Goal: Find contact information: Find contact information

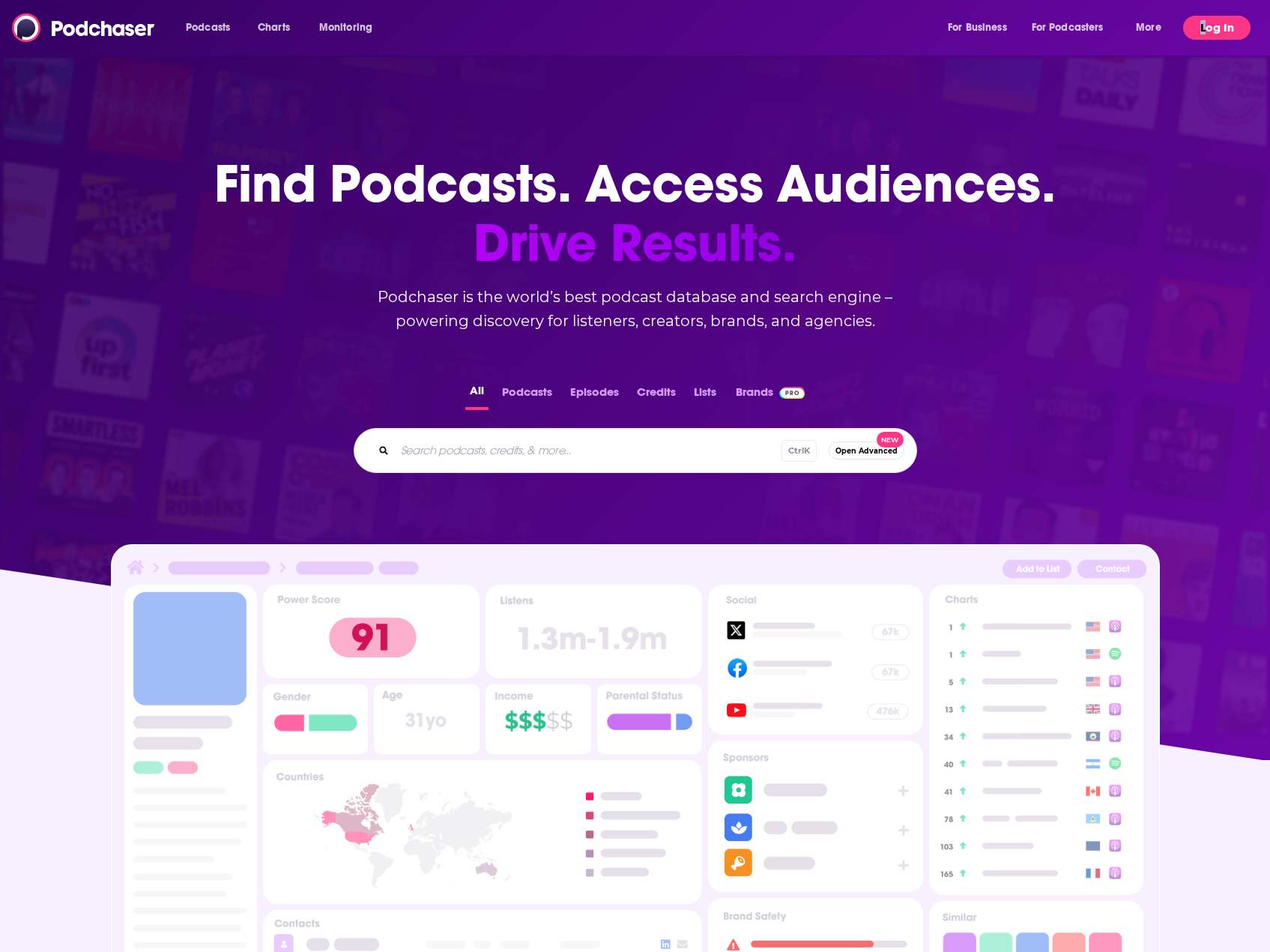
click at [1207, 19] on div "Podcasts Charts Monitoring For Business For Podcasters More Log In" at bounding box center [635, 28] width 1270 height 55
click at [1207, 19] on button "Log In" at bounding box center [1217, 28] width 68 height 24
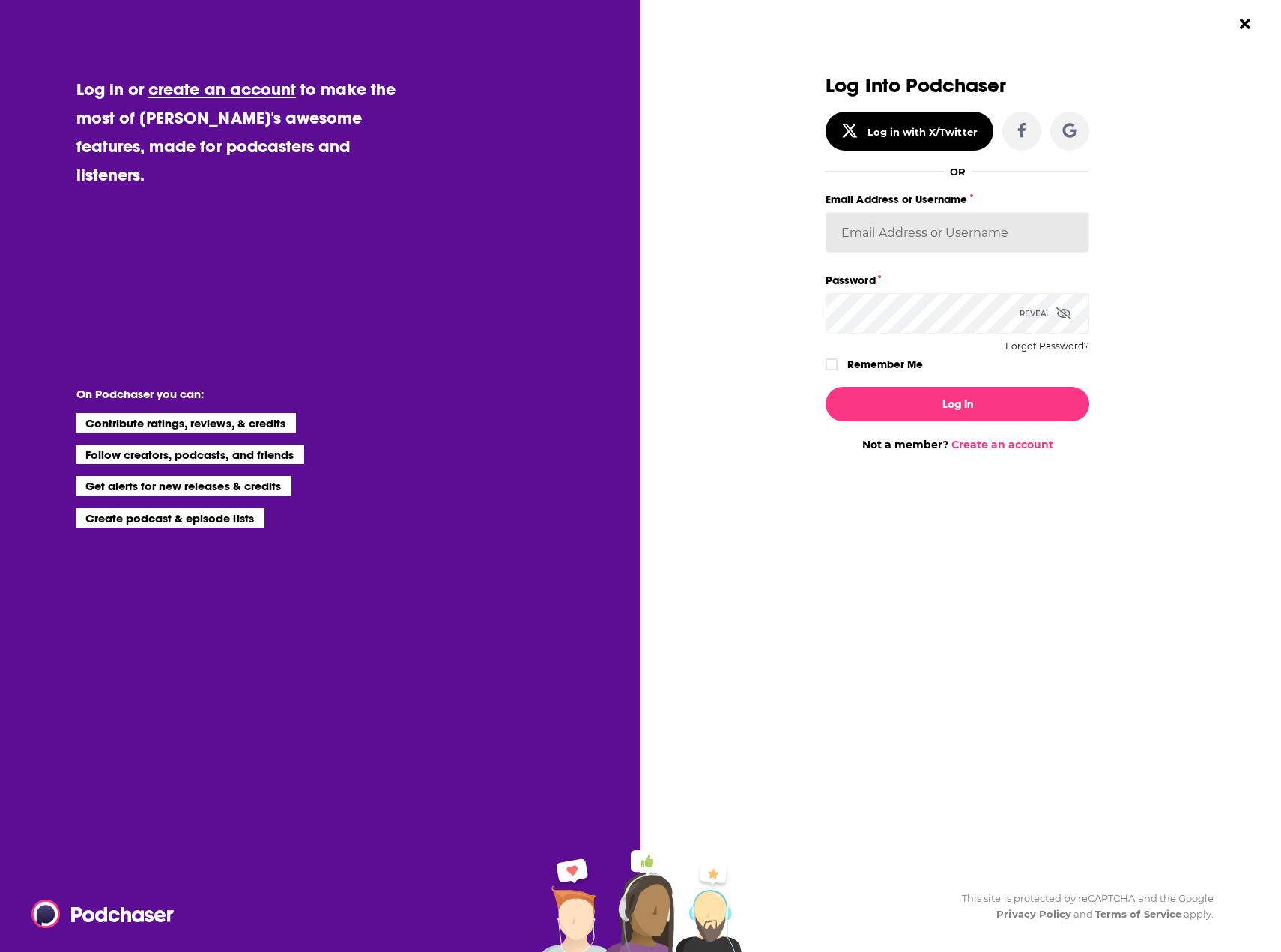
click at [940, 250] on div "Email Address or Username" at bounding box center [957, 230] width 264 height 81
click at [939, 236] on input "Email Address or Username" at bounding box center [957, 232] width 264 height 41
click at [849, 236] on input "Email Address or Username" at bounding box center [957, 232] width 264 height 41
type input "gmalloy"
click at [830, 366] on icon "Dialog" at bounding box center [831, 365] width 9 height 7
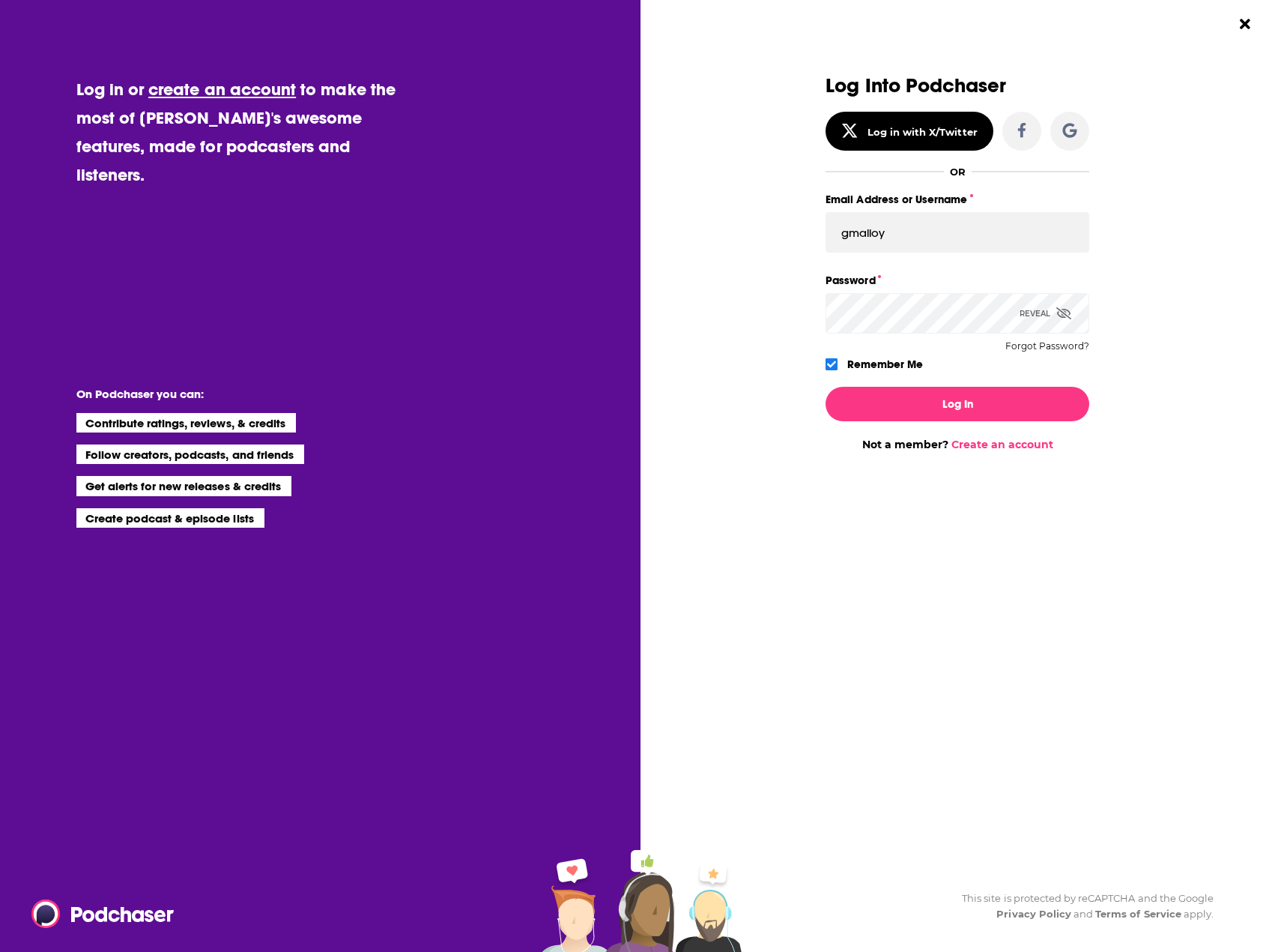
click at [1066, 314] on icon "Dialog" at bounding box center [1064, 314] width 15 height 12
click at [968, 398] on button "Log In" at bounding box center [957, 404] width 264 height 35
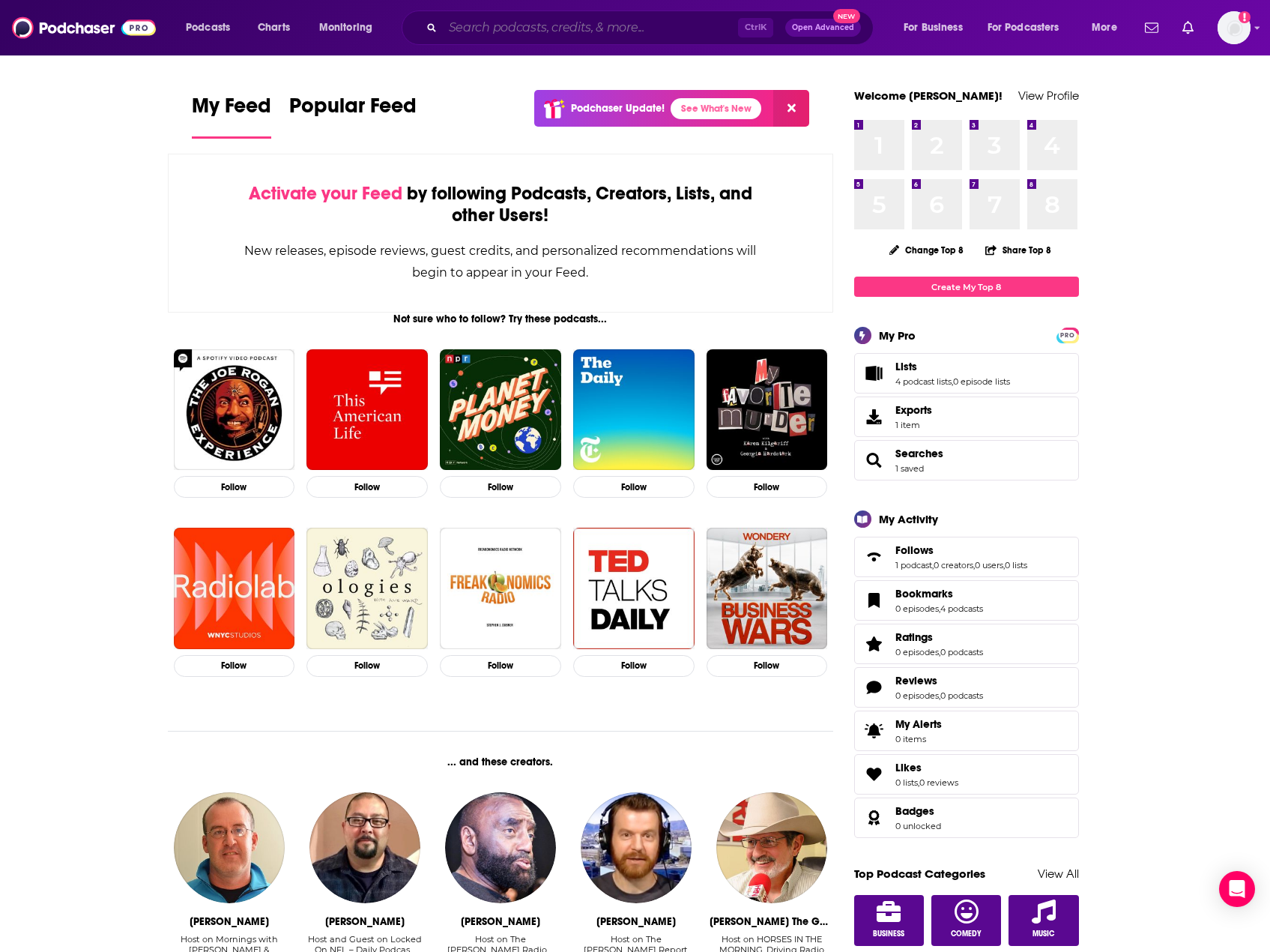
click at [531, 31] on input "Search podcasts, credits, & more..." at bounding box center [590, 28] width 295 height 24
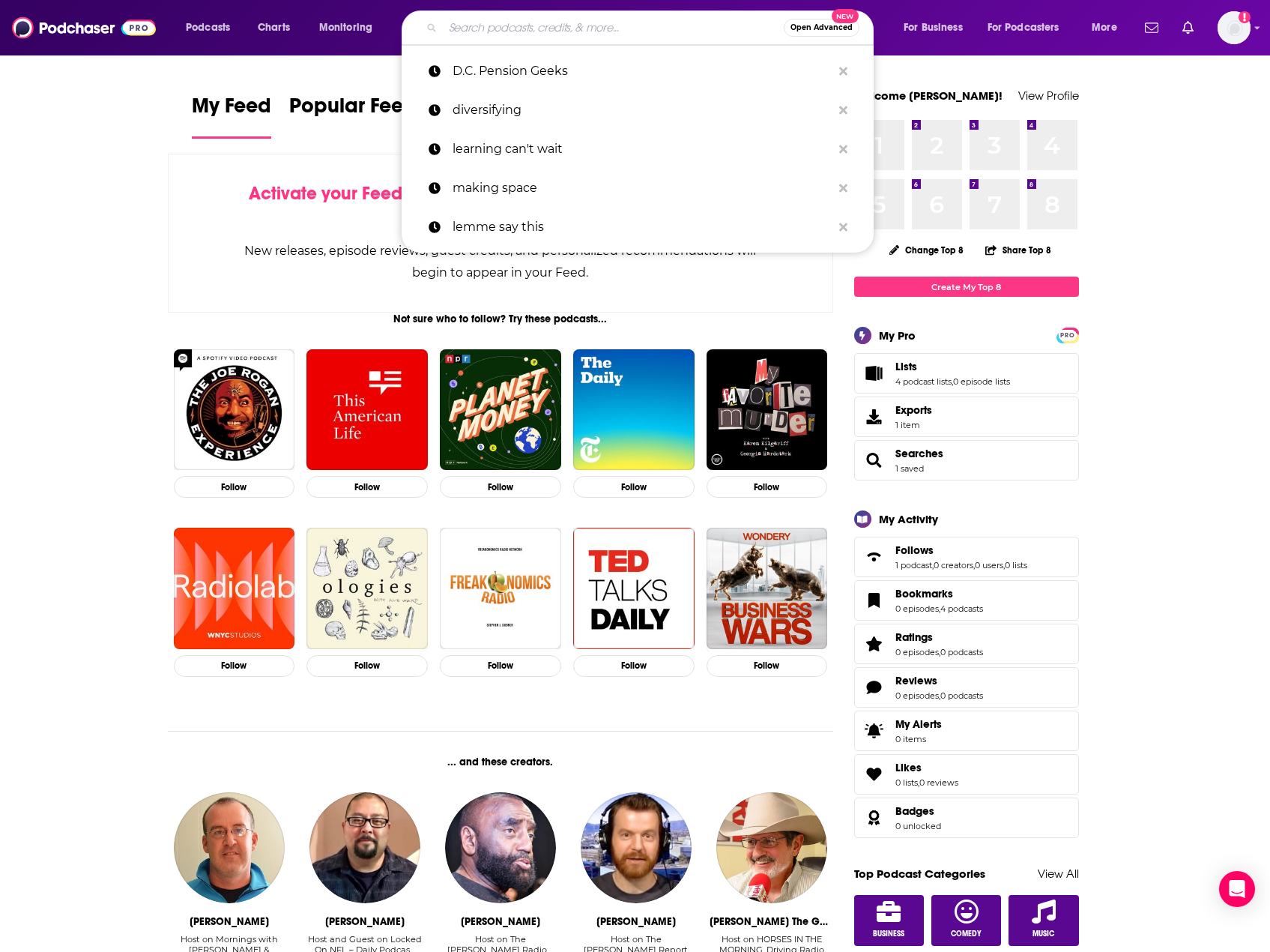
paste input "The White House Briefing Room with [PERSON_NAME]"
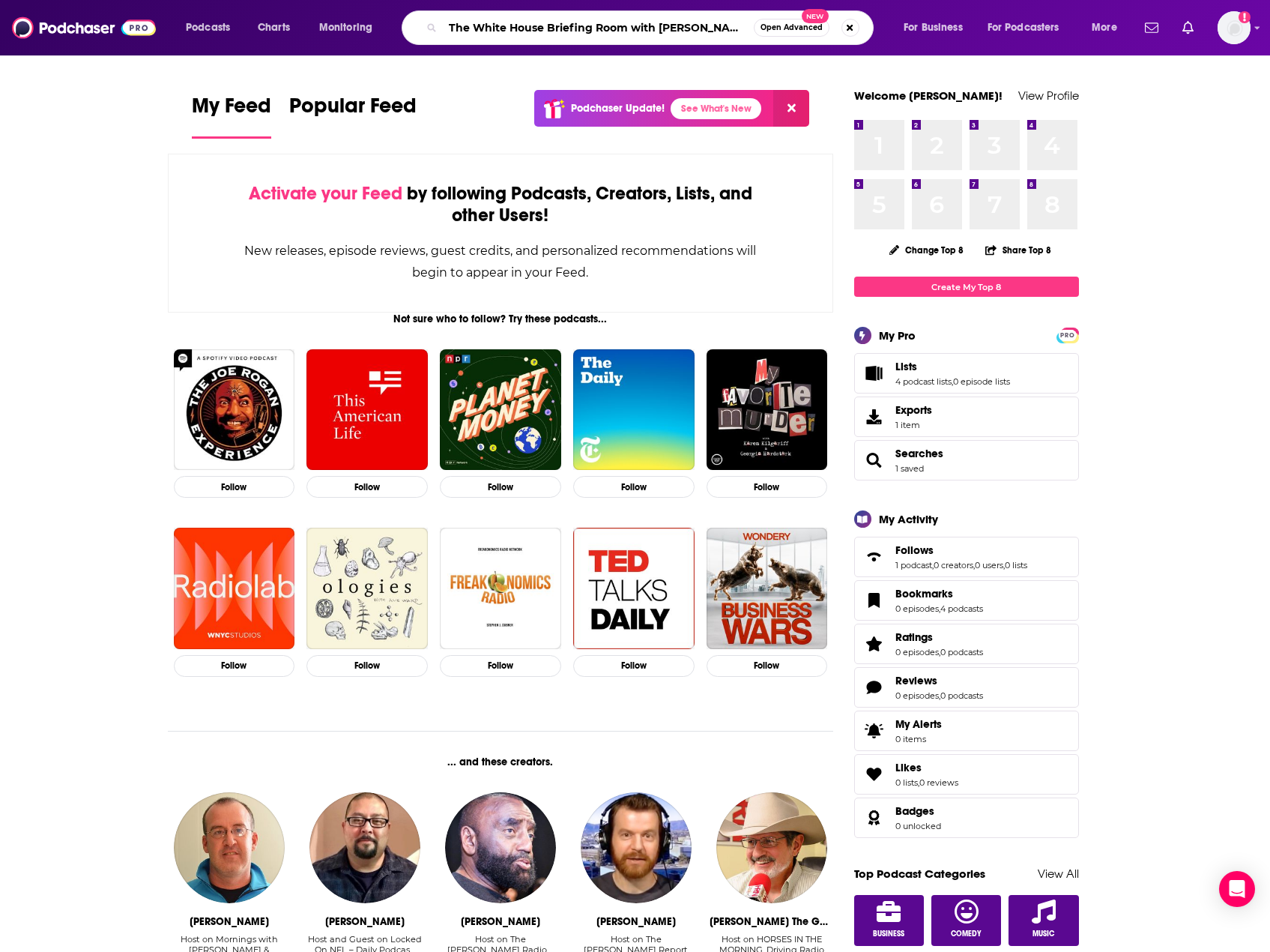
type input "The White House Briefing Room with [PERSON_NAME]"
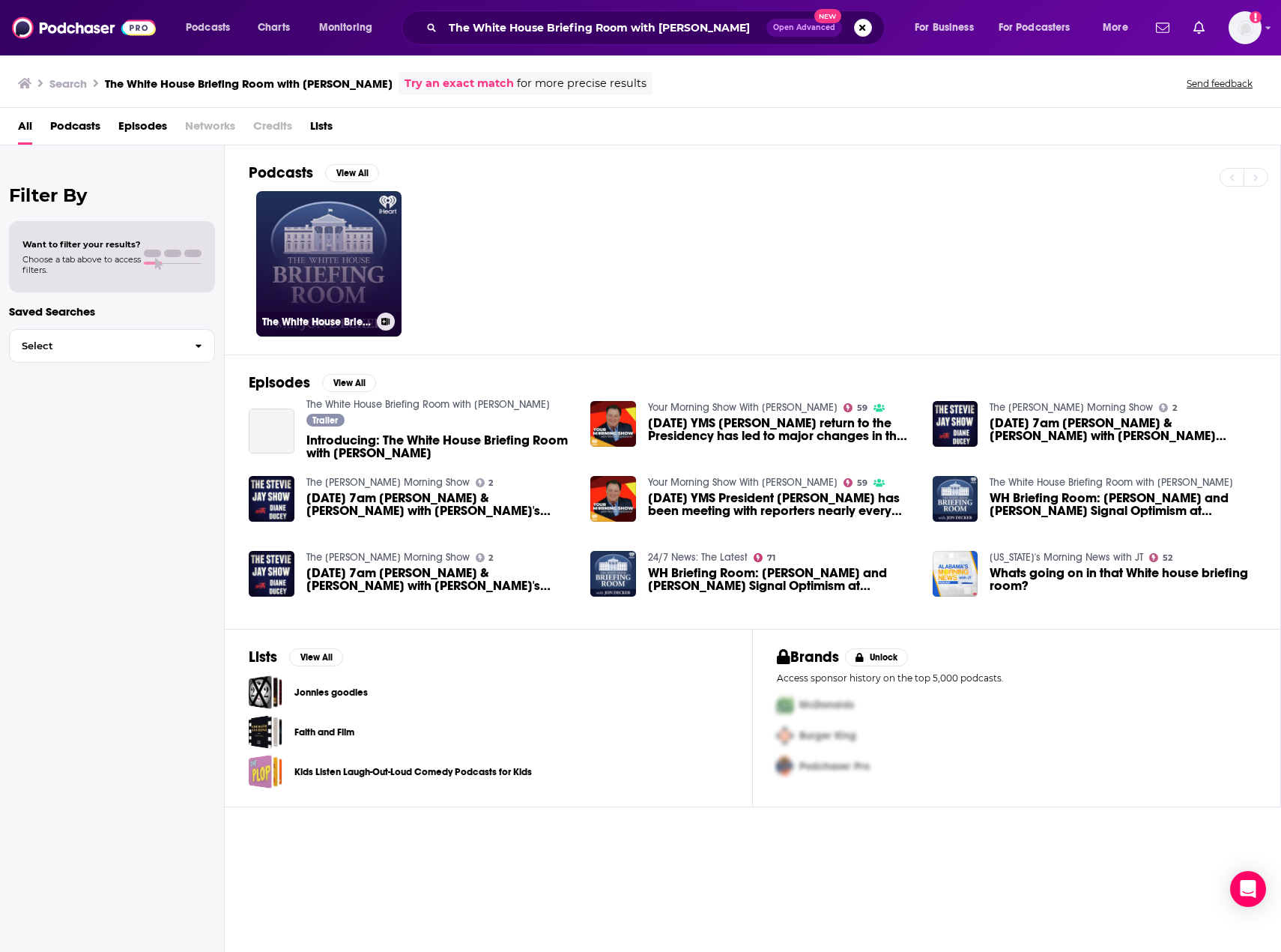
click at [311, 262] on link "The White House Briefing Room with [PERSON_NAME]" at bounding box center [329, 264] width 146 height 146
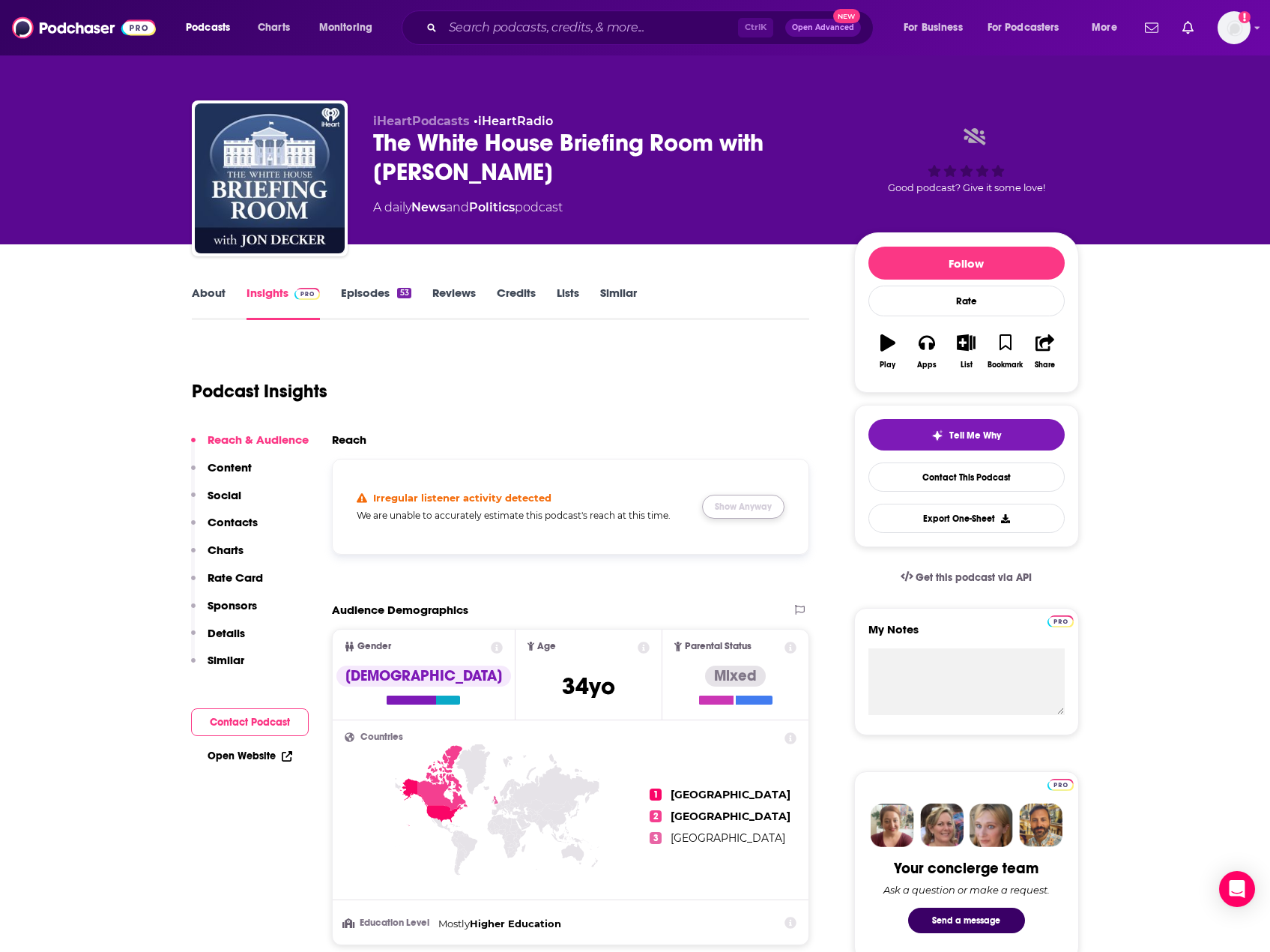
click at [732, 505] on button "Show Anyway" at bounding box center [743, 507] width 82 height 24
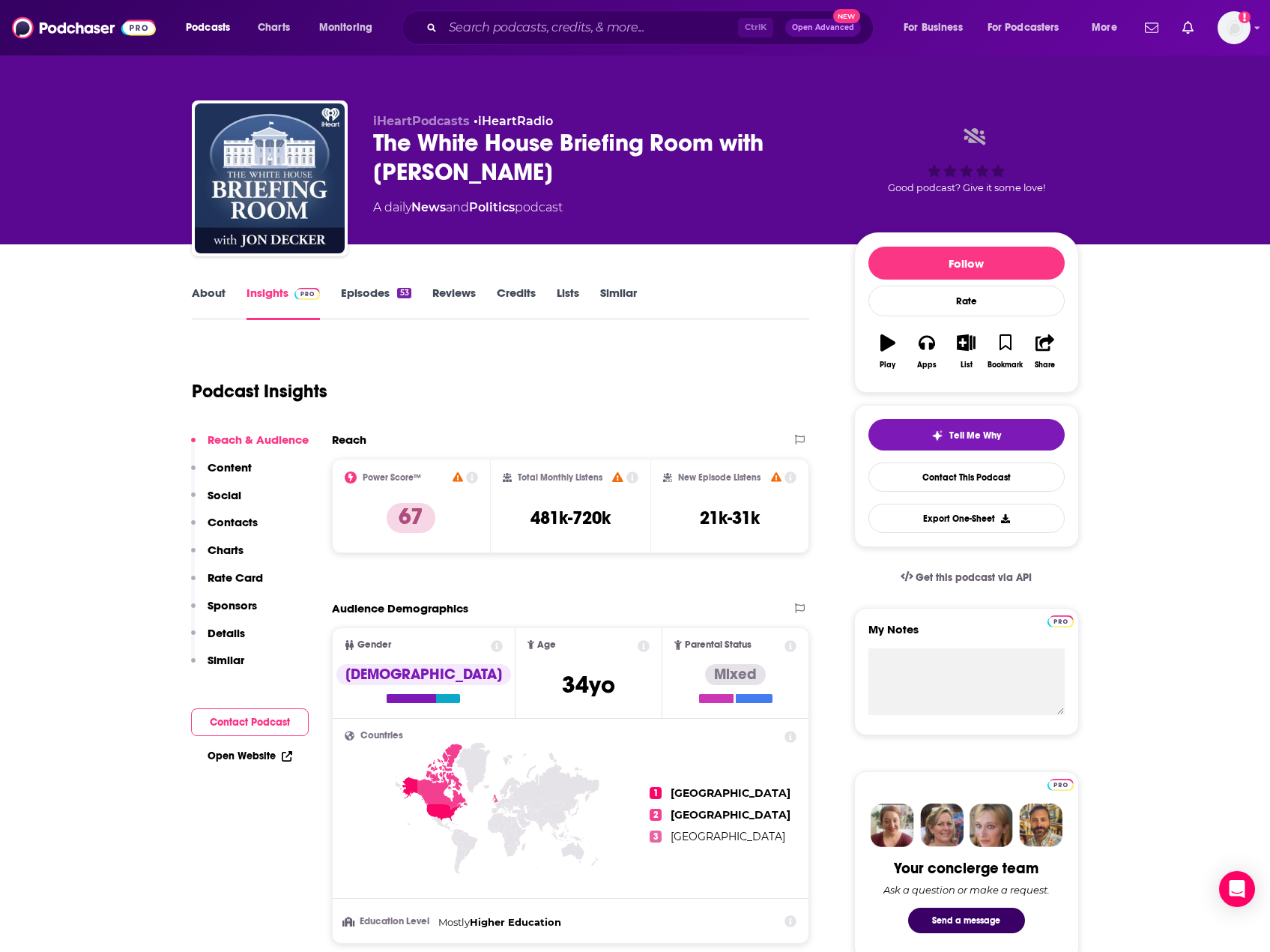
click at [568, 408] on div "Podcast Insights" at bounding box center [495, 382] width 606 height 76
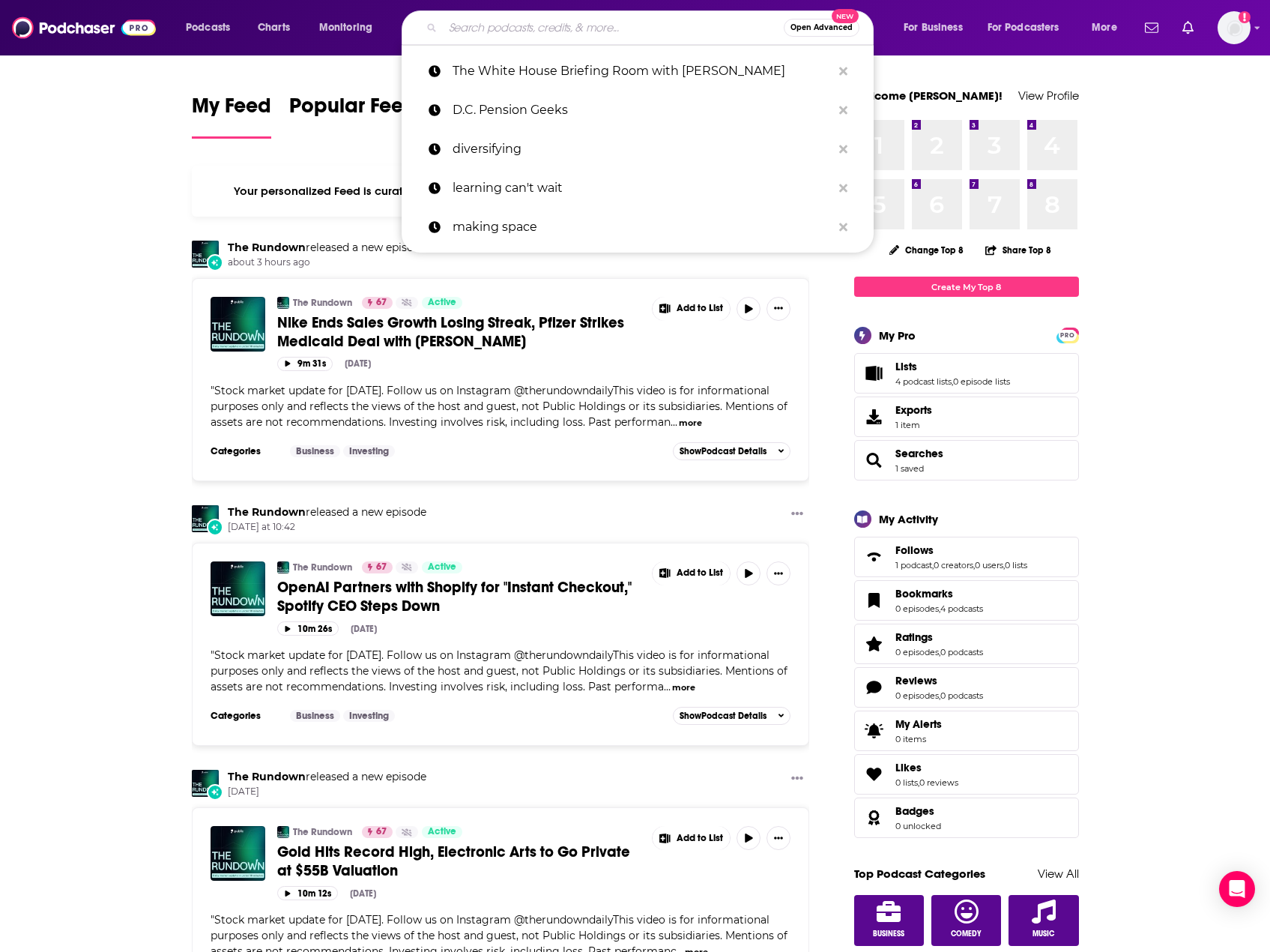
click at [513, 36] on input "Search podcasts, credits, & more..." at bounding box center [613, 28] width 341 height 24
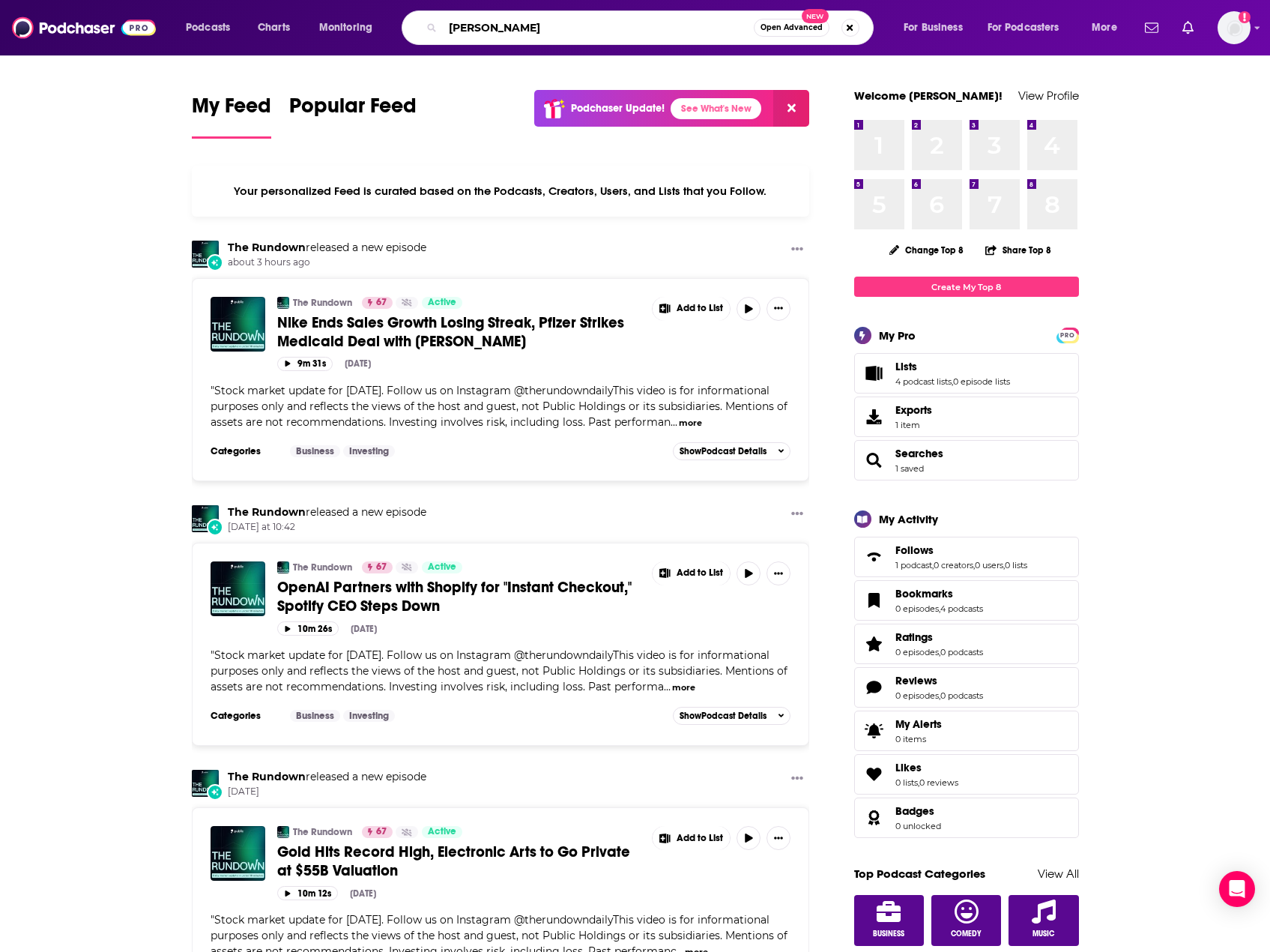
type input "mark halperin"
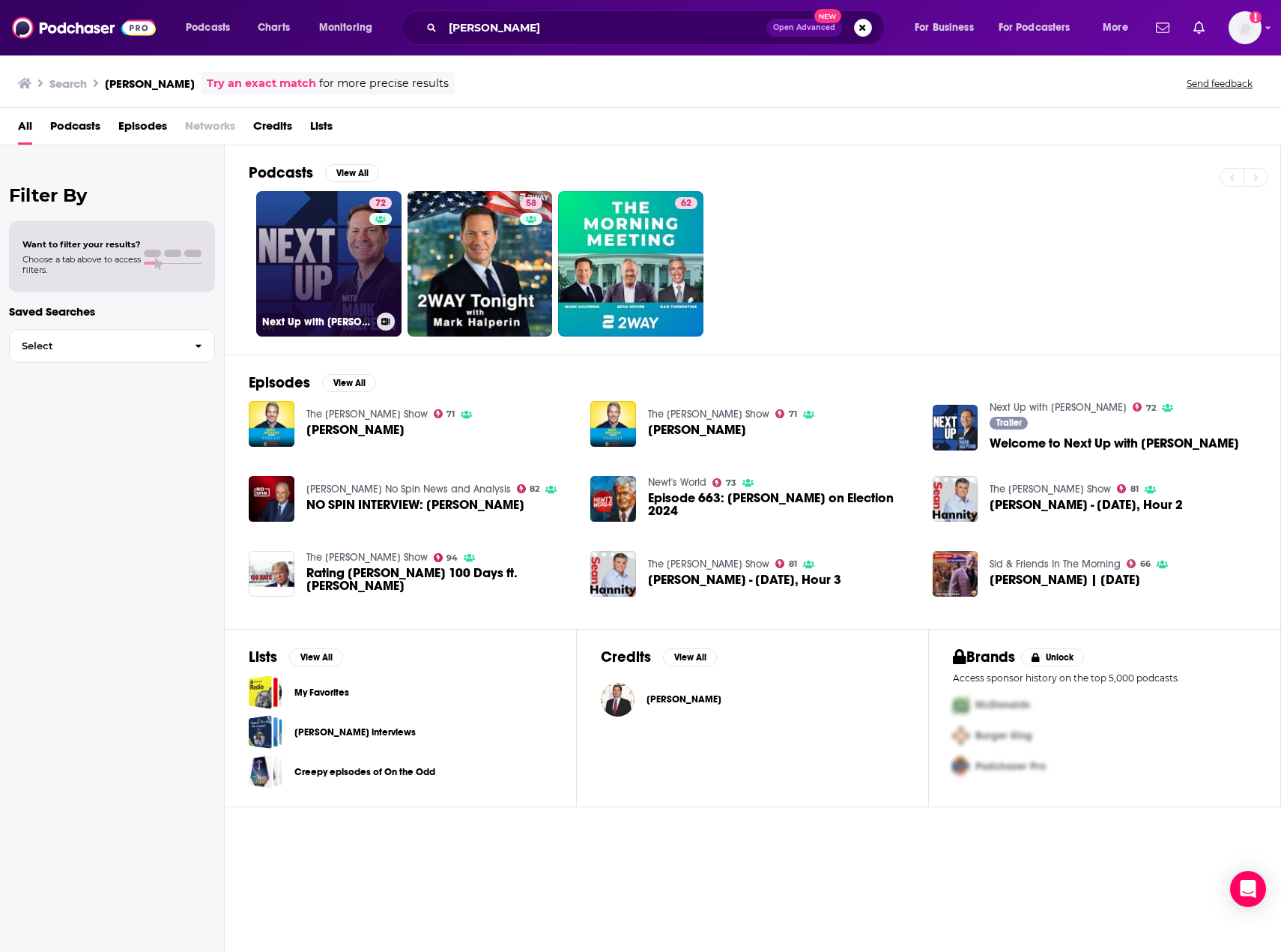
click at [320, 263] on link "72 Next Up with Mark Halperin" at bounding box center [329, 264] width 146 height 146
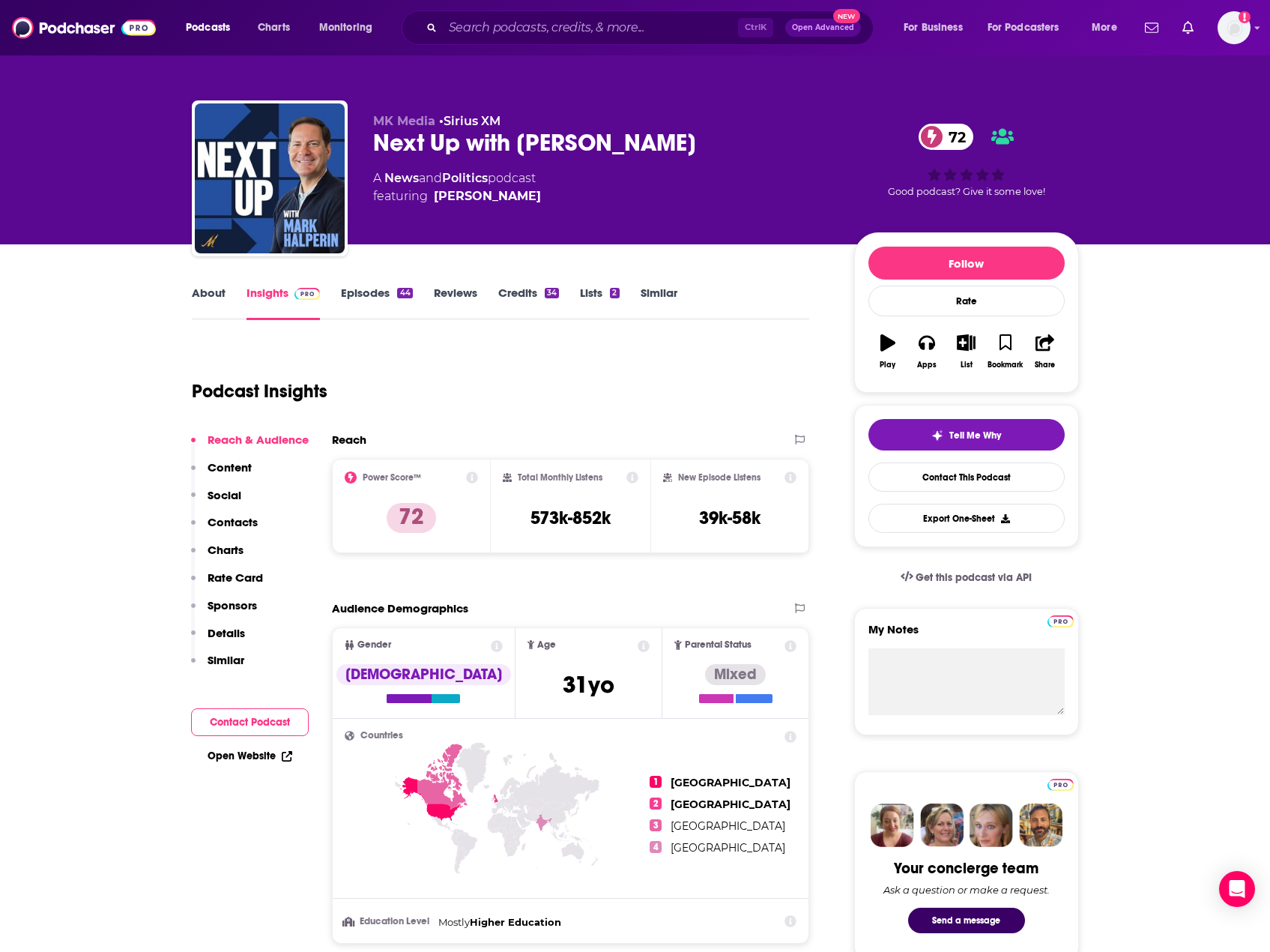
click at [214, 292] on link "About" at bounding box center [208, 303] width 34 height 35
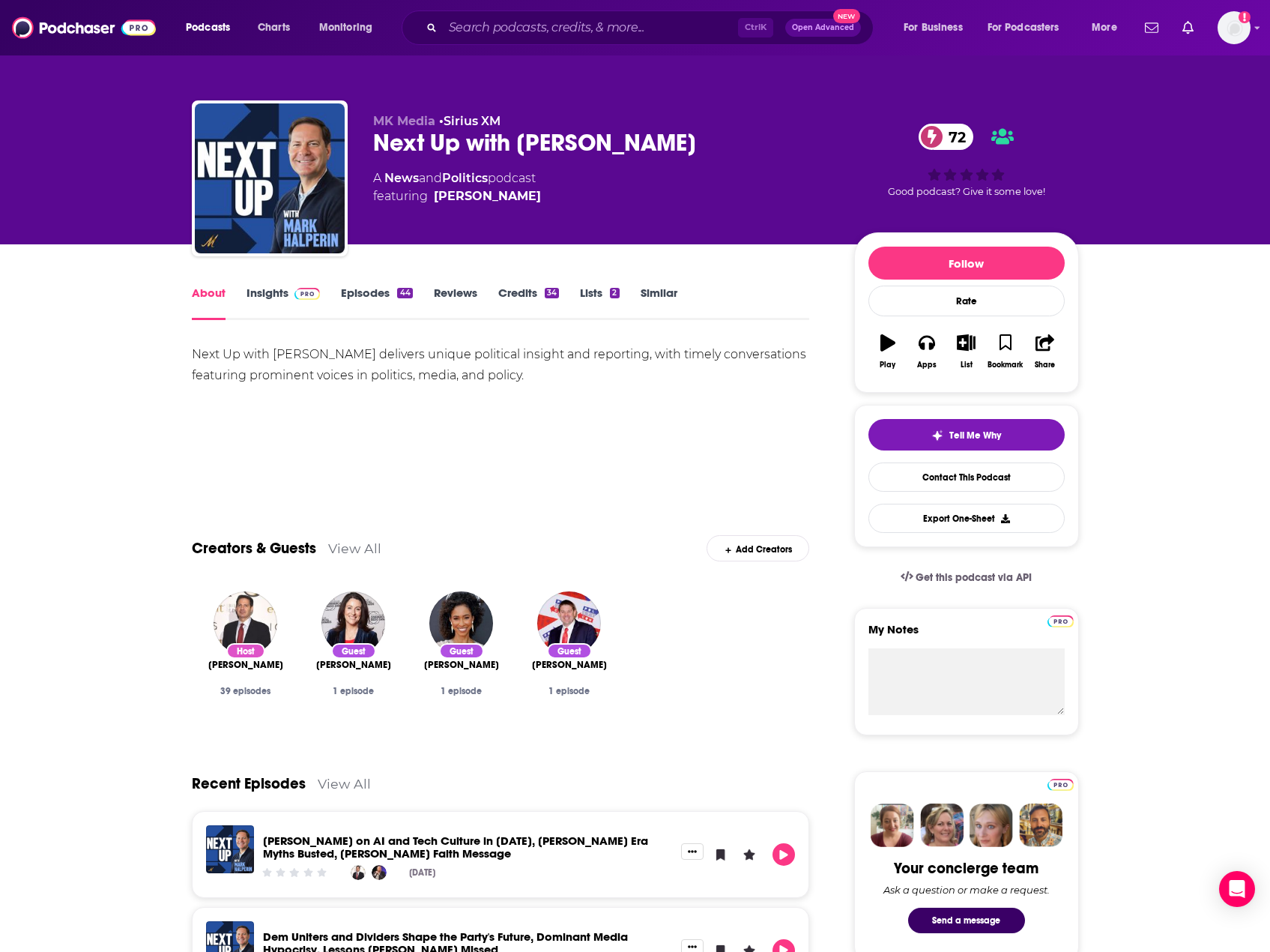
click at [269, 295] on link "Insights" at bounding box center [284, 303] width 75 height 35
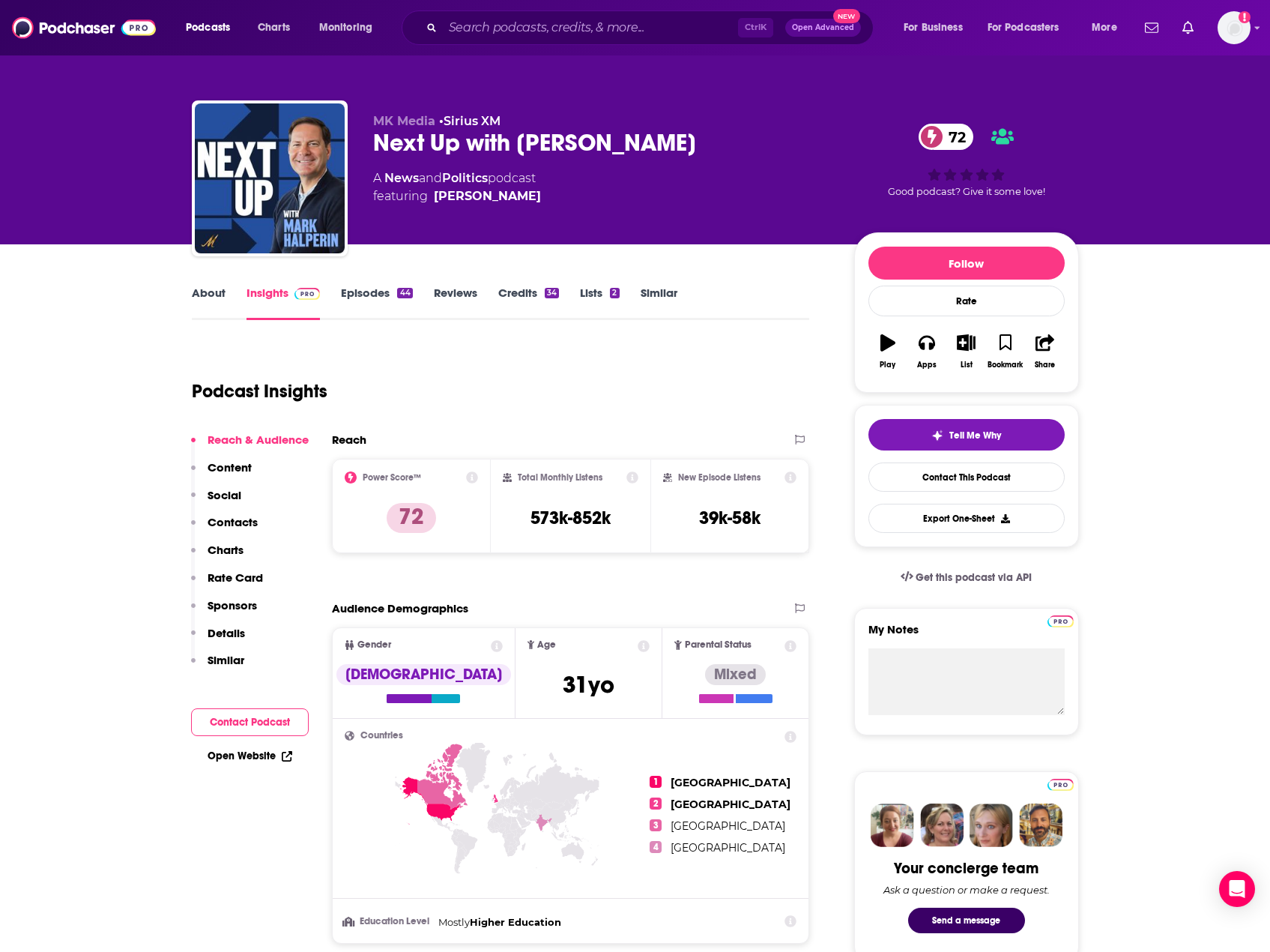
click at [585, 292] on link "Lists 2" at bounding box center [599, 303] width 39 height 35
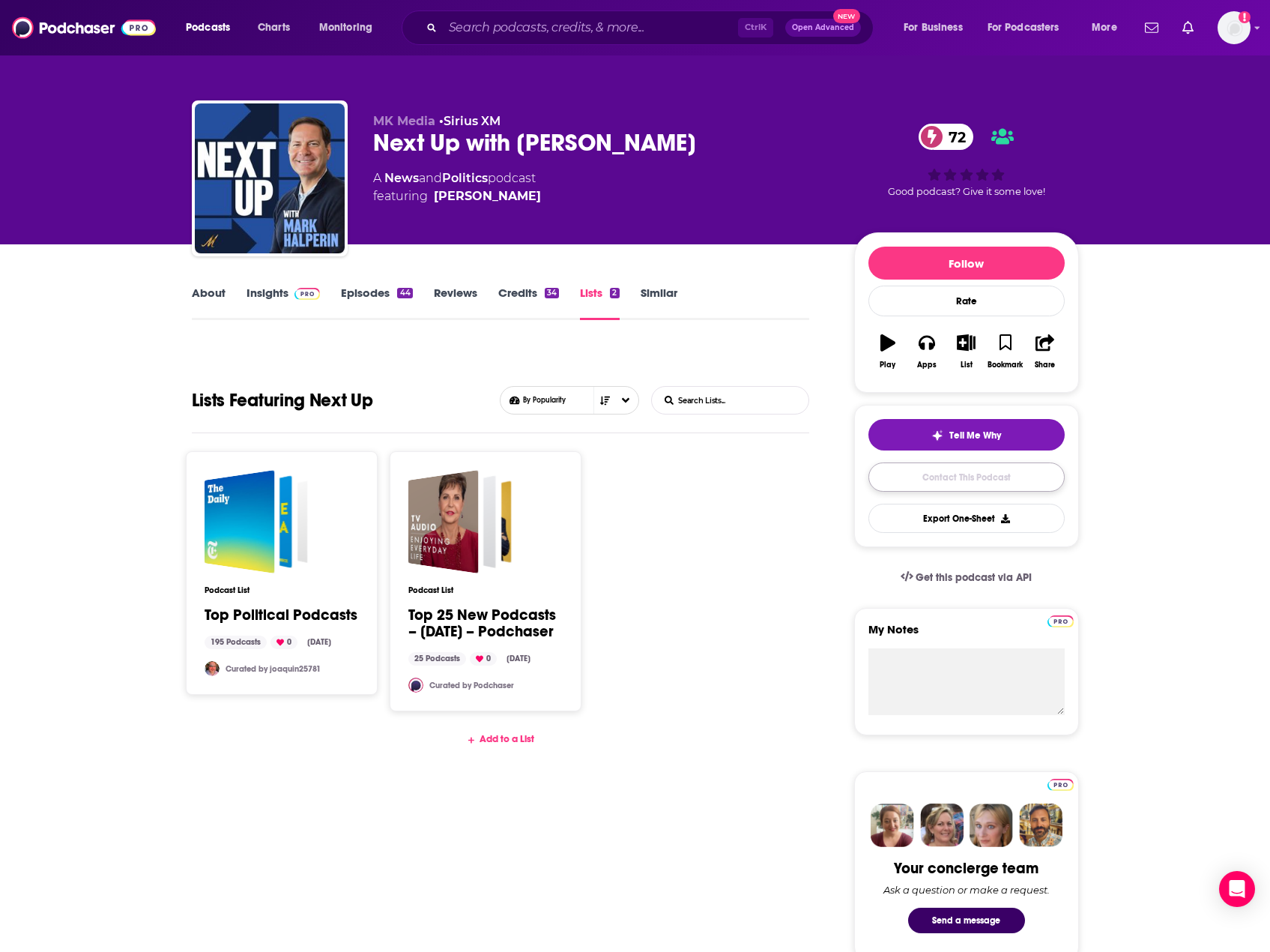
click at [918, 482] on link "Contact This Podcast" at bounding box center [967, 477] width 197 height 29
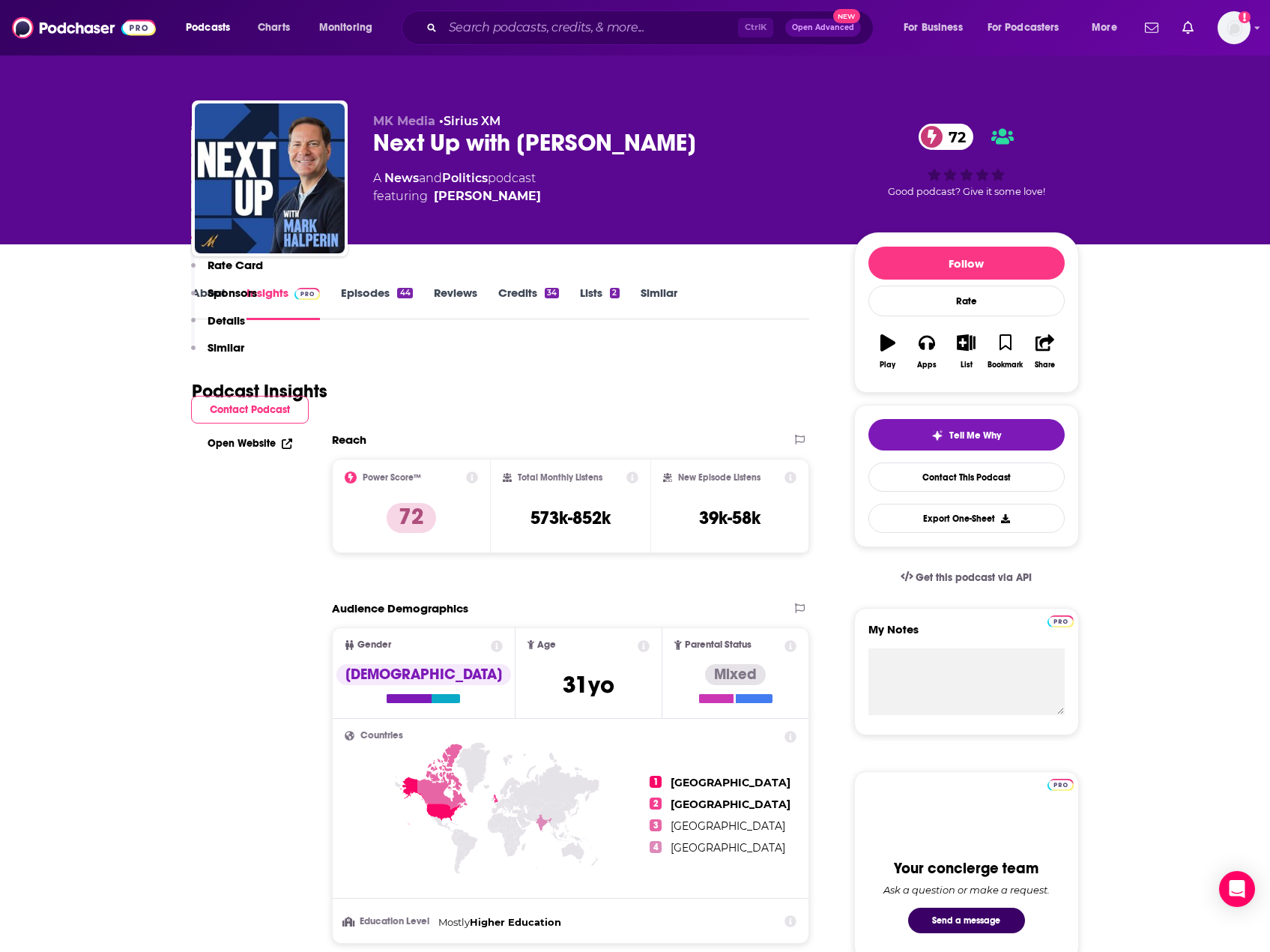
scroll to position [1240, 0]
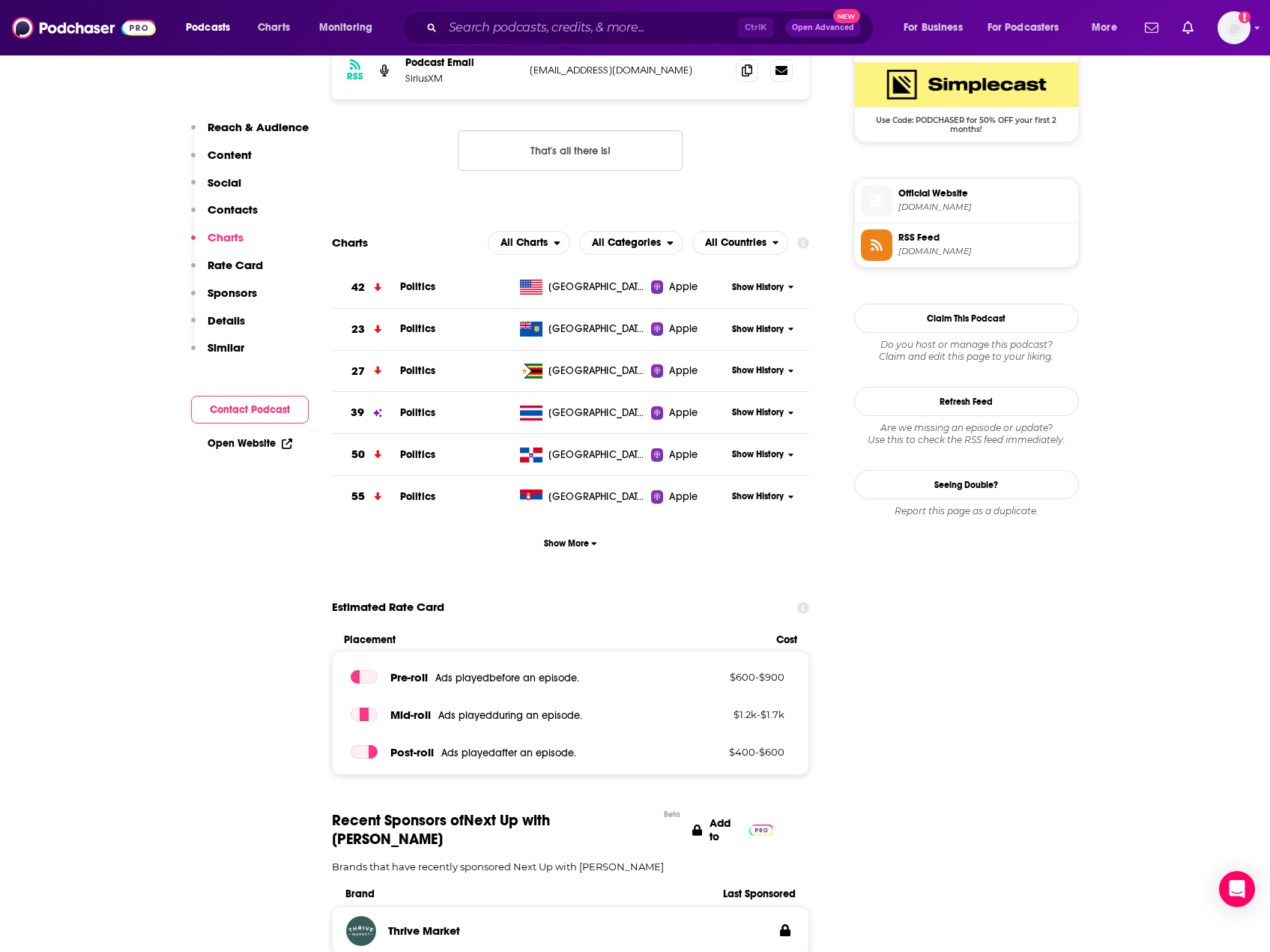
click at [267, 408] on button "Contact Podcast" at bounding box center [250, 410] width 118 height 28
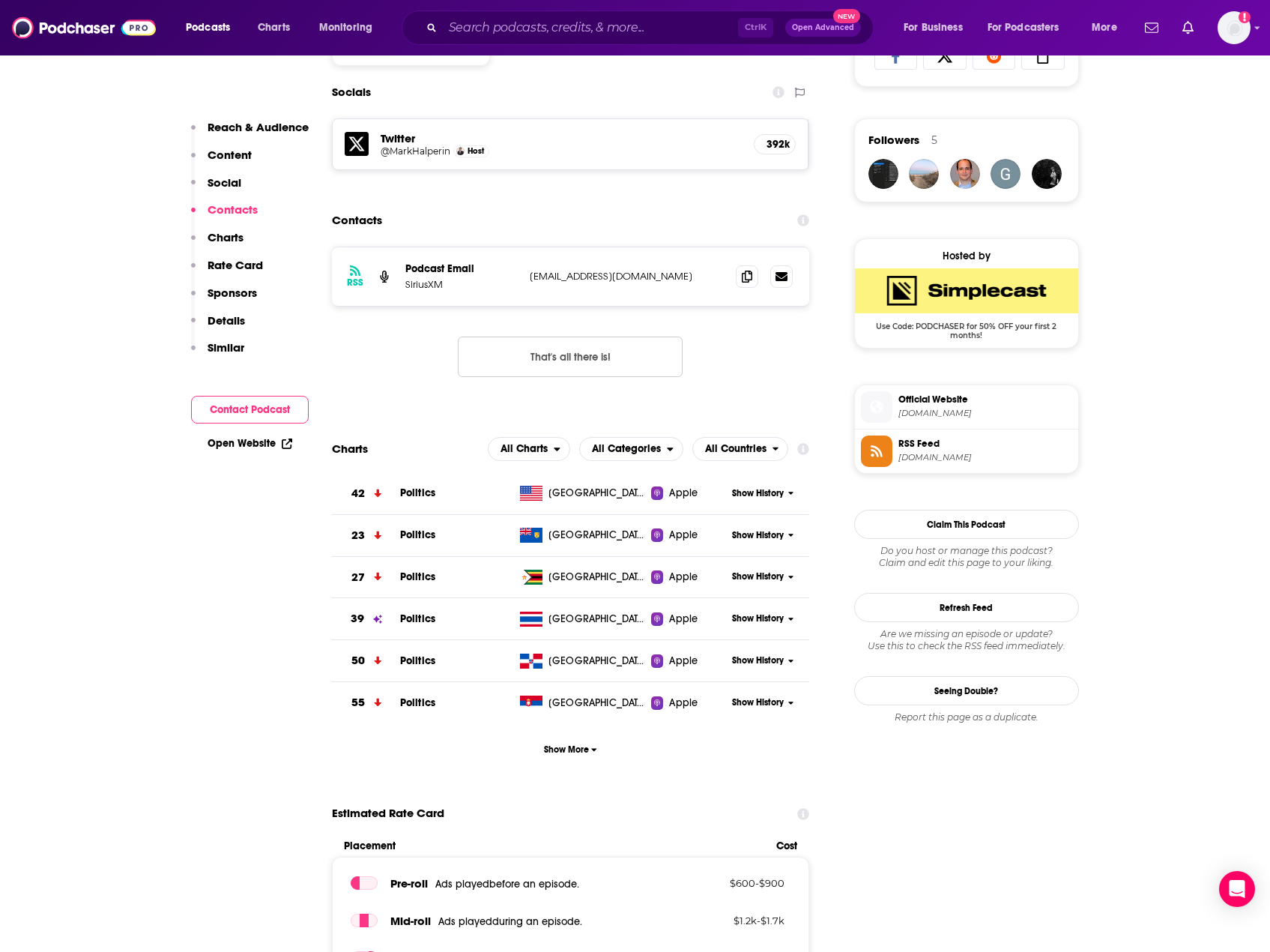
scroll to position [1031, 0]
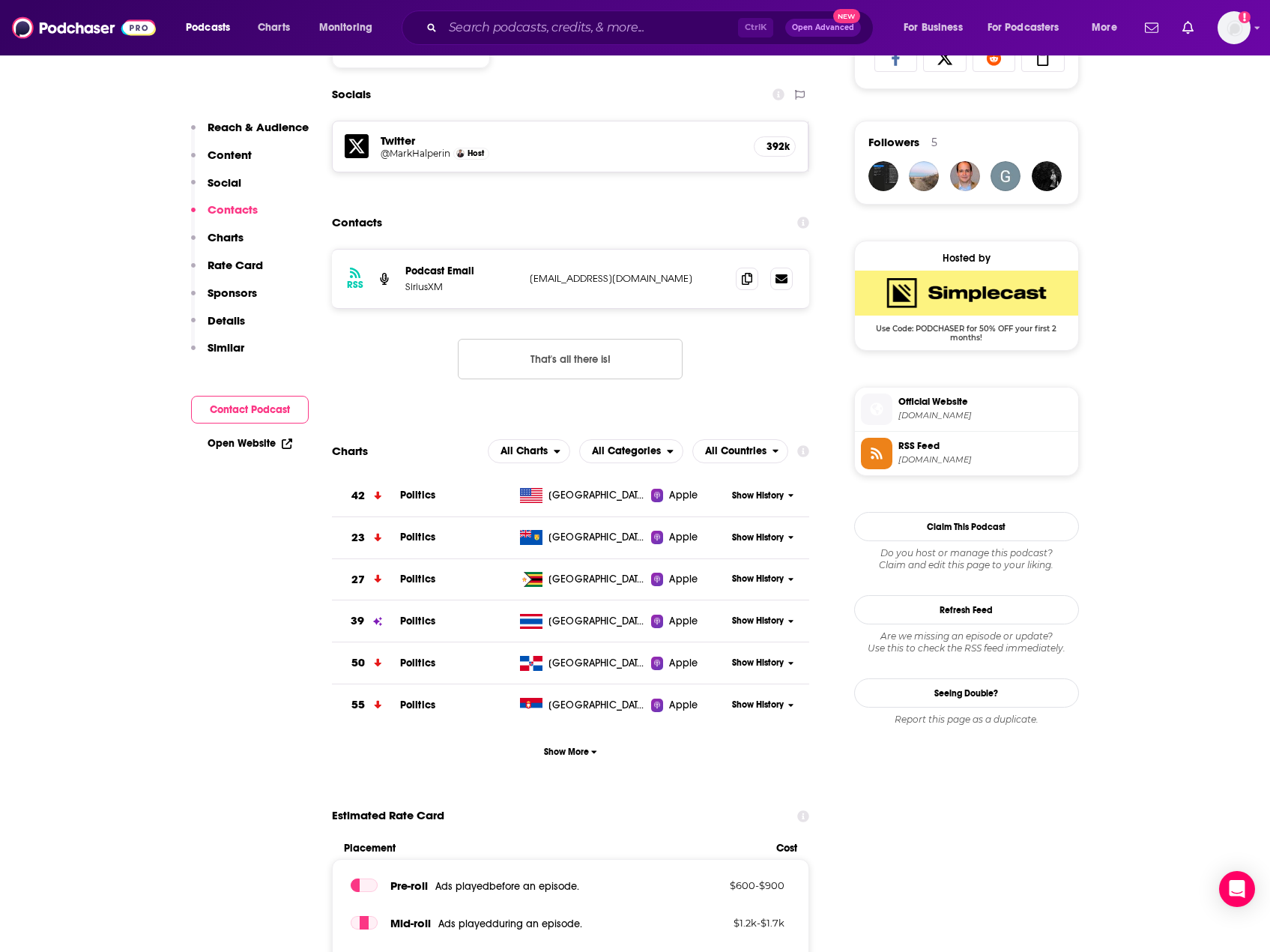
click at [267, 408] on button "Contact Podcast" at bounding box center [250, 410] width 118 height 28
drag, startPoint x: 647, startPoint y: 278, endPoint x: 501, endPoint y: 294, distance: 146.9
click at [501, 294] on div "RSS Podcast Email SiriusXM podcasts@siriusxm.com podcasts@siriusxm.com" at bounding box center [571, 278] width 478 height 58
click at [395, 365] on div "RSS Podcast Email SiriusXM podcasts@siriusxm.com podcasts@siriusxm.com That's a…" at bounding box center [571, 326] width 478 height 154
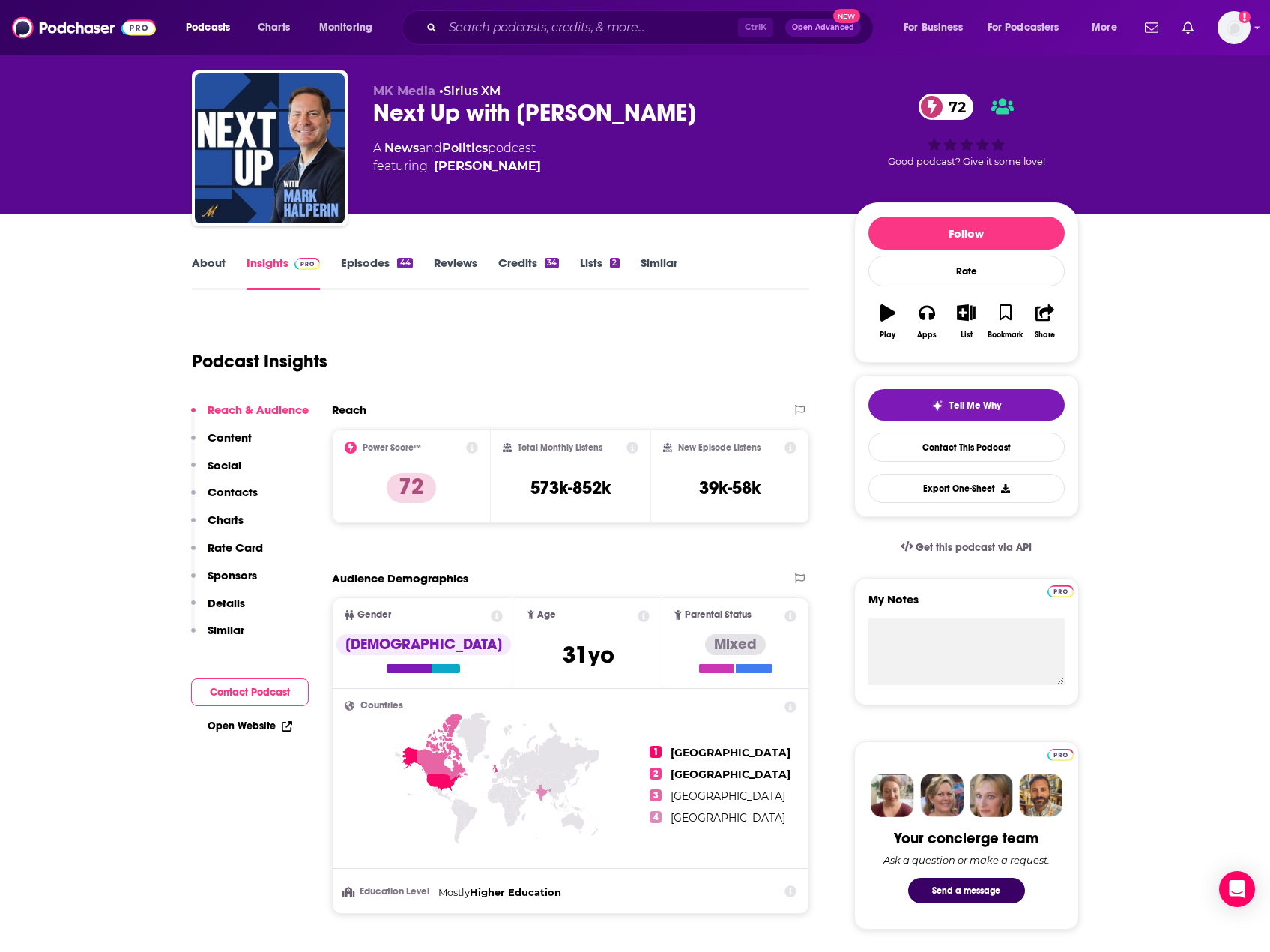
scroll to position [0, 0]
